Goal: Obtain resource: Obtain resource

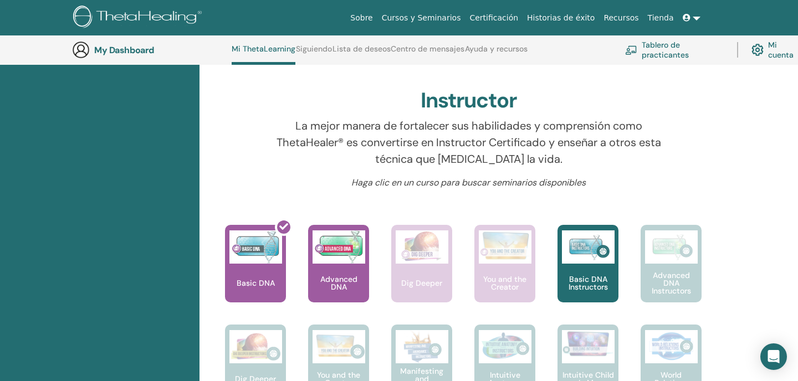
scroll to position [352, 0]
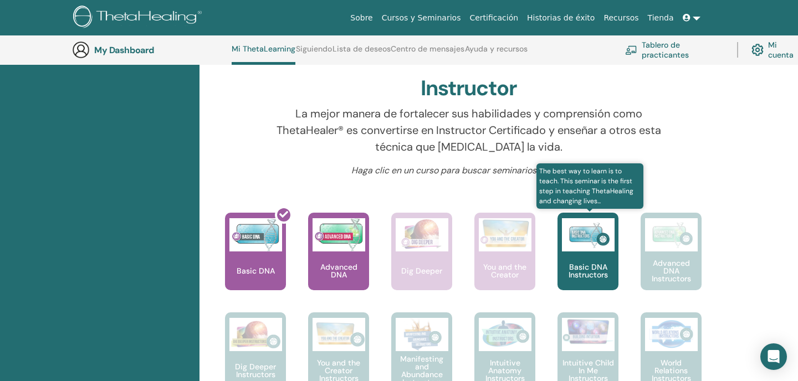
click at [584, 243] on img at bounding box center [588, 234] width 53 height 33
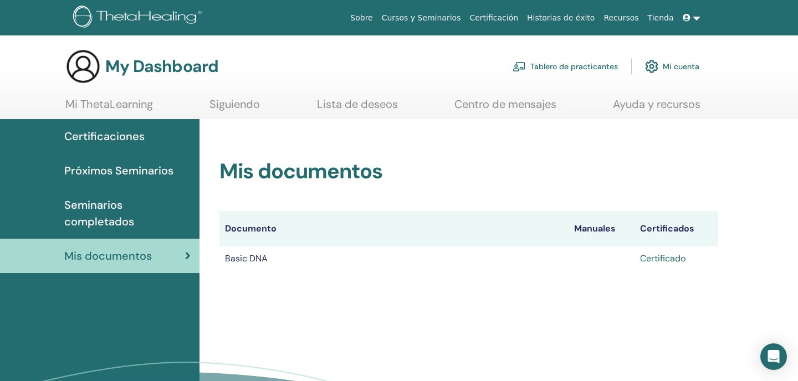
click at [663, 256] on link "Certificado" at bounding box center [662, 259] width 45 height 12
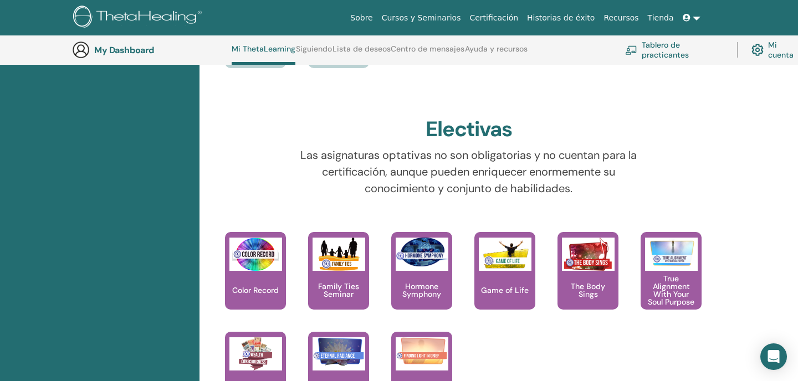
scroll to position [967, 0]
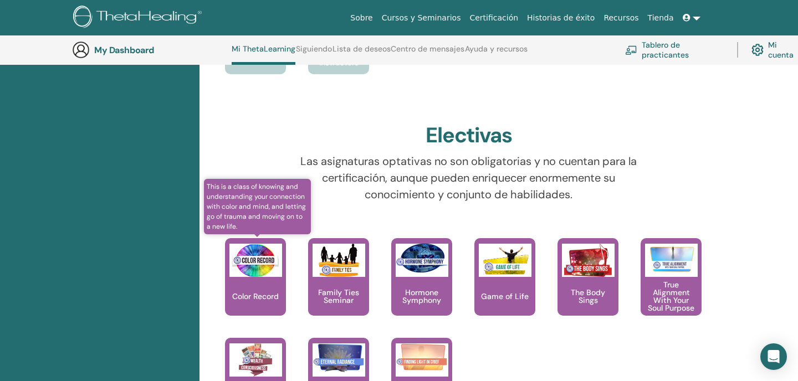
click at [258, 269] on img at bounding box center [255, 260] width 53 height 33
